Goal: Information Seeking & Learning: Learn about a topic

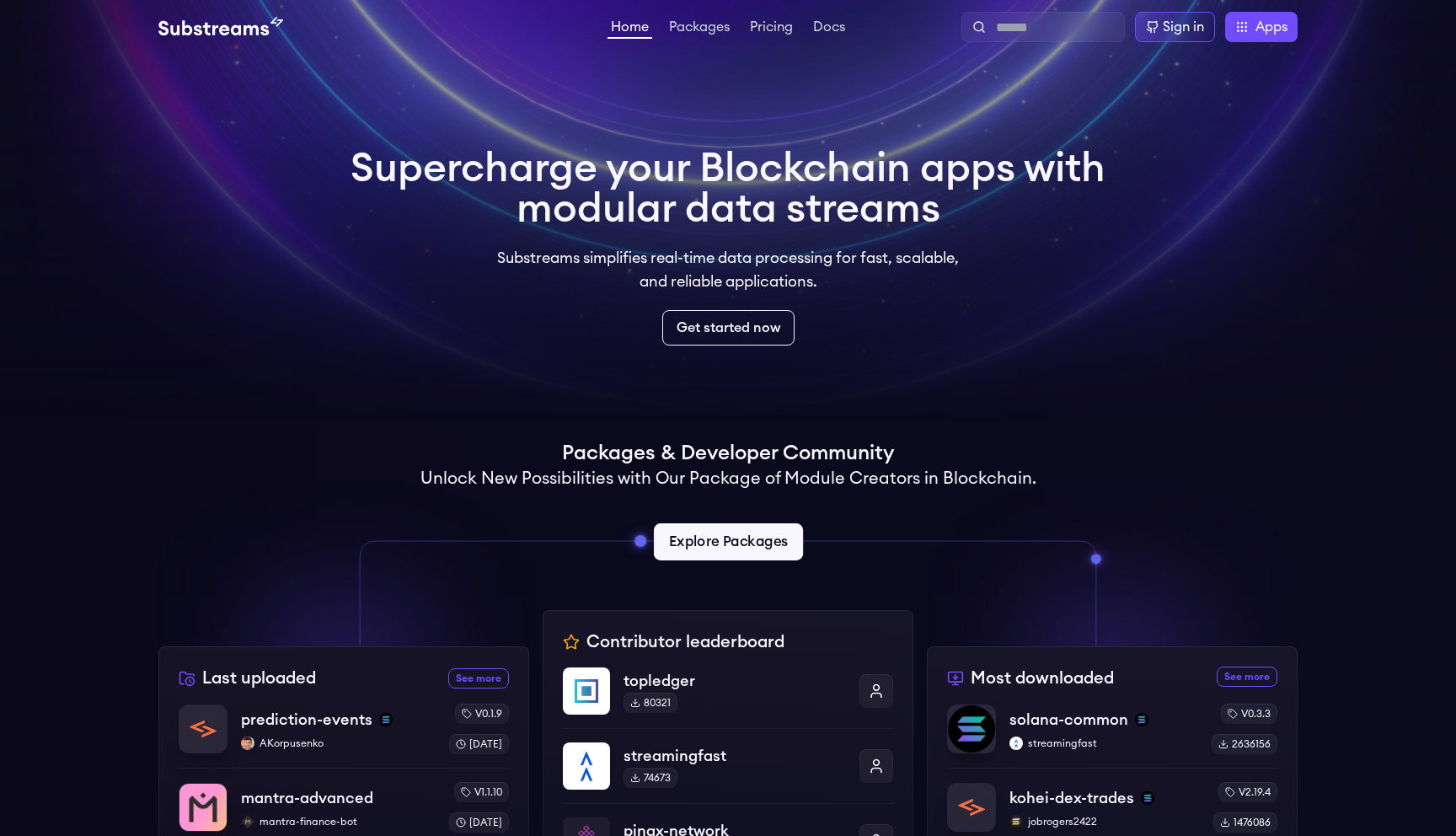
click at [761, 555] on link "Explore Packages" at bounding box center [728, 542] width 150 height 37
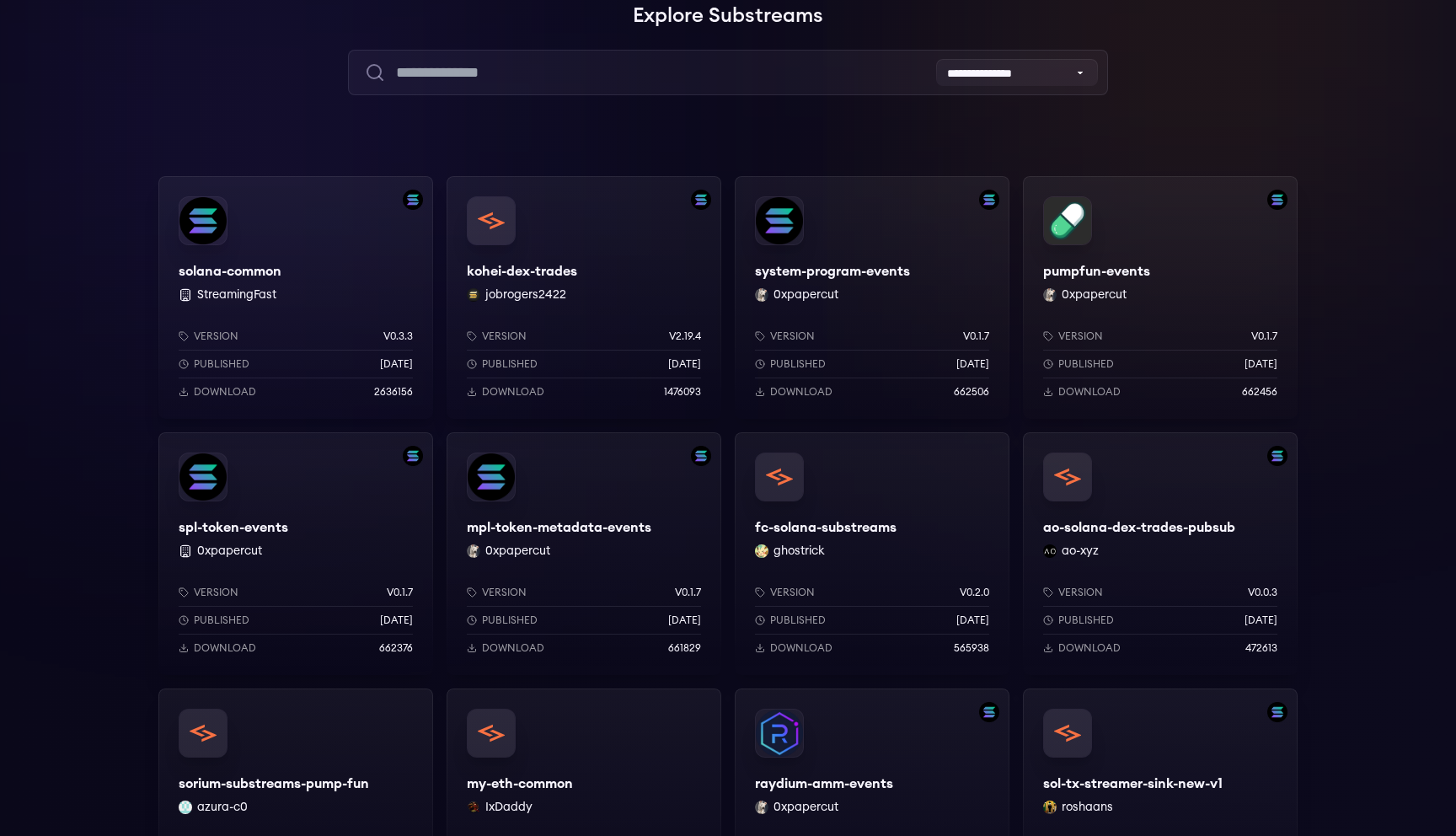
scroll to position [137, 0]
click at [328, 296] on div "solana-common StreamingFast Version v0.3.3 Published [DATE] Download 2636156" at bounding box center [295, 295] width 275 height 243
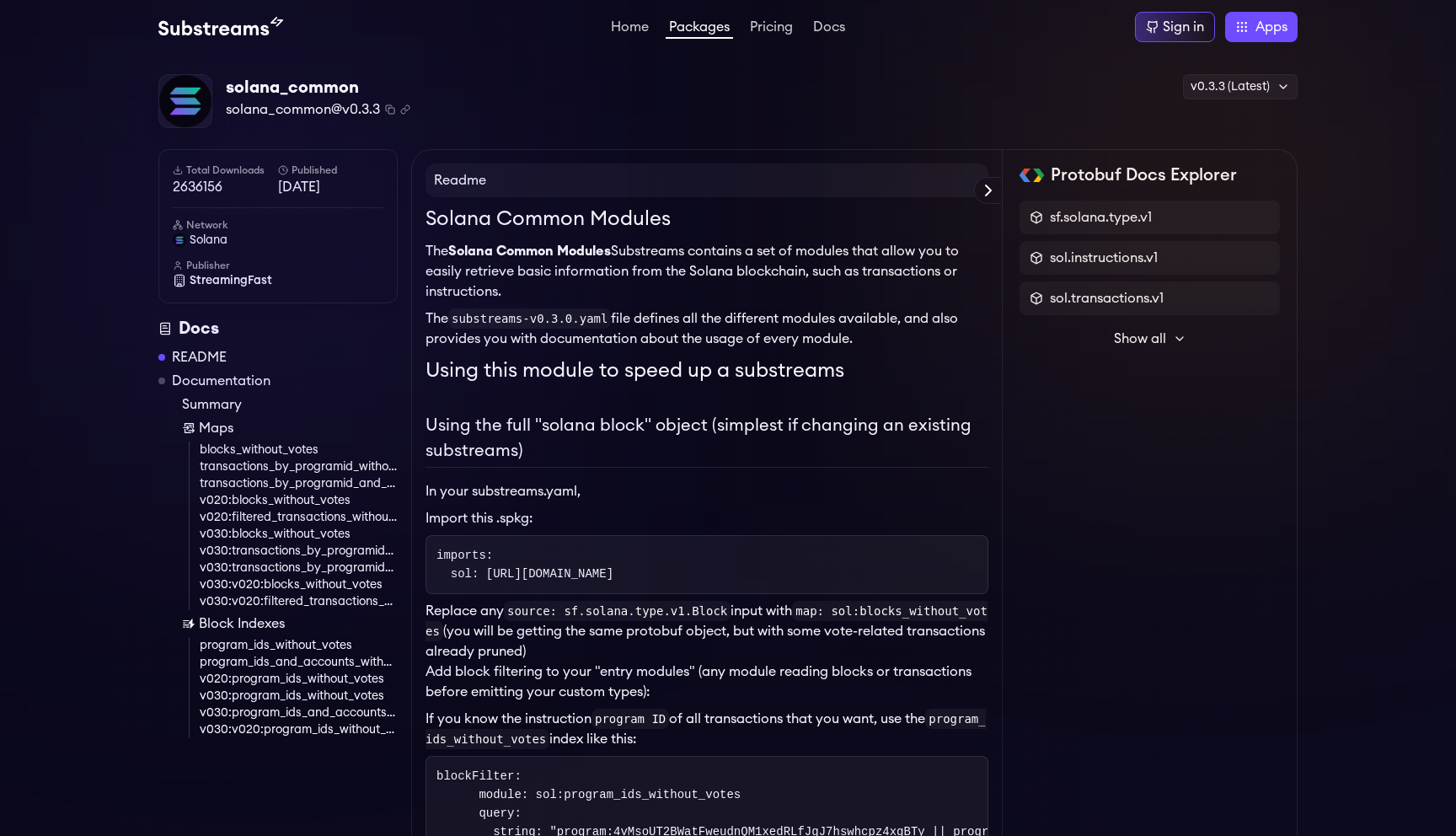
click at [496, 269] on p "The Solana Common Modules Substreams contains a set of modules that allow you t…" at bounding box center [706, 270] width 563 height 60
click at [531, 269] on p "The Solana Common Modules Substreams contains a set of modules that allow you t…" at bounding box center [706, 270] width 563 height 60
click at [543, 296] on p "The Solana Common Modules Substreams contains a set of modules that allow you t…" at bounding box center [706, 270] width 563 height 60
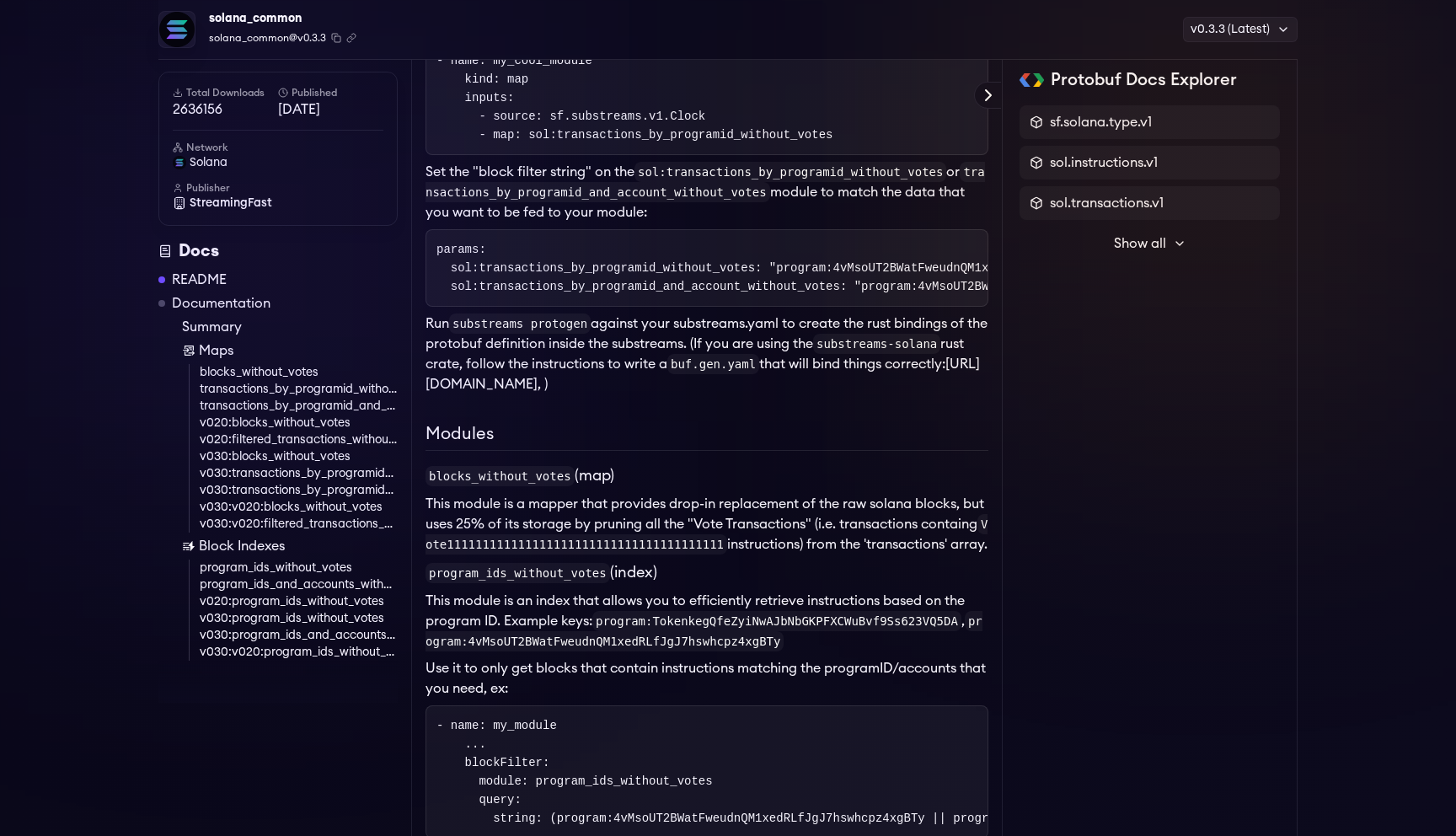
scroll to position [1234, 0]
